Goal: Information Seeking & Learning: Learn about a topic

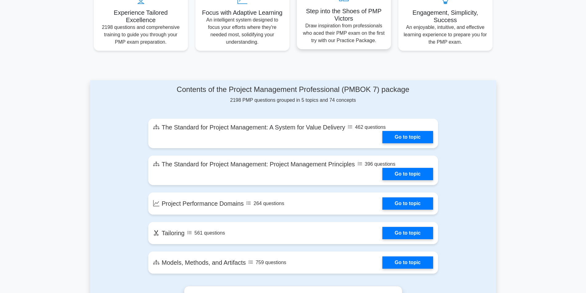
scroll to position [339, 0]
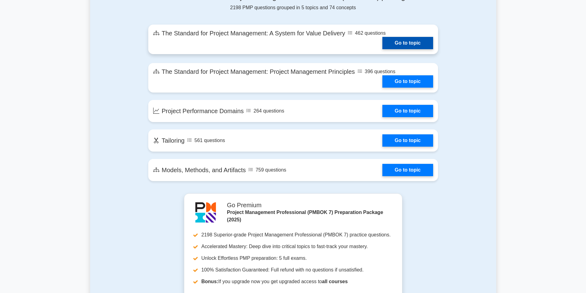
click at [412, 43] on link "Go to topic" at bounding box center [408, 43] width 50 height 12
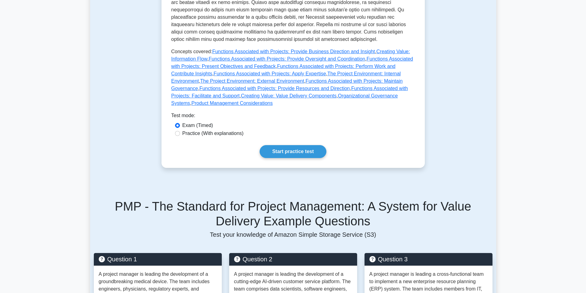
scroll to position [308, 0]
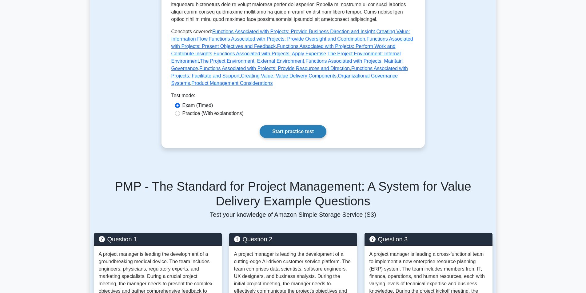
click at [307, 127] on link "Start practice test" at bounding box center [293, 131] width 67 height 13
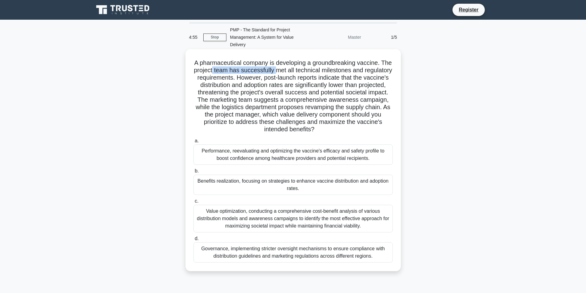
drag, startPoint x: 232, startPoint y: 67, endPoint x: 309, endPoint y: 73, distance: 76.9
click at [309, 73] on h5 "A pharmaceutical company is developing a groundbreaking vaccine. The project te…" at bounding box center [293, 96] width 201 height 74
click at [338, 74] on h5 "A pharmaceutical company is developing a groundbreaking vaccine. The project te…" at bounding box center [293, 96] width 201 height 74
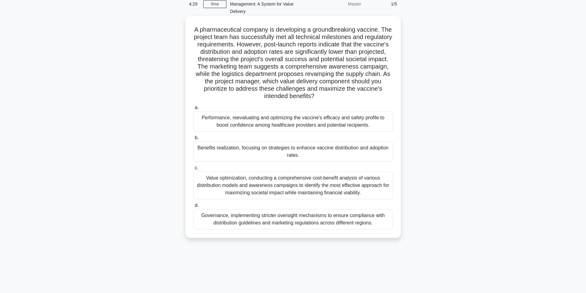
scroll to position [39, 0]
